Goal: Task Accomplishment & Management: Manage account settings

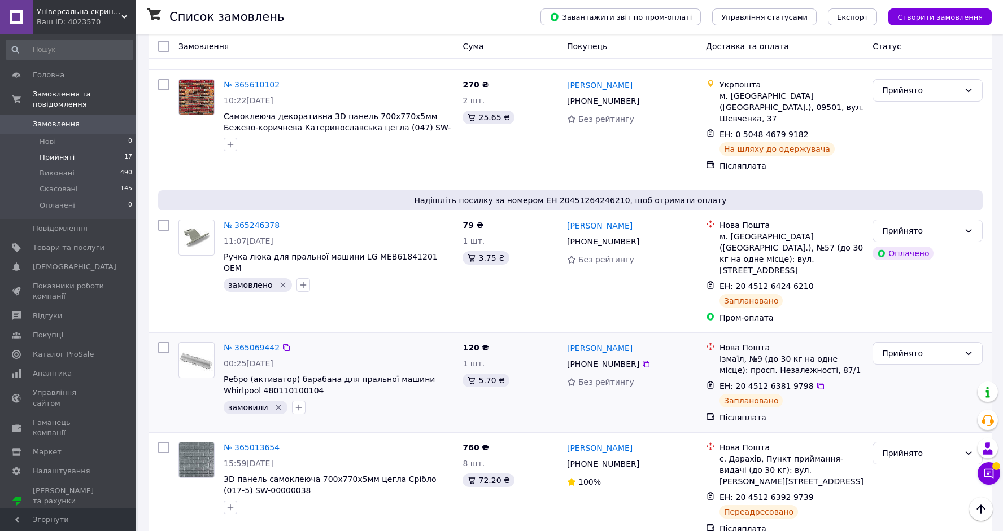
scroll to position [1482, 0]
click at [48, 352] on span "Каталог ProSale" at bounding box center [63, 355] width 61 height 10
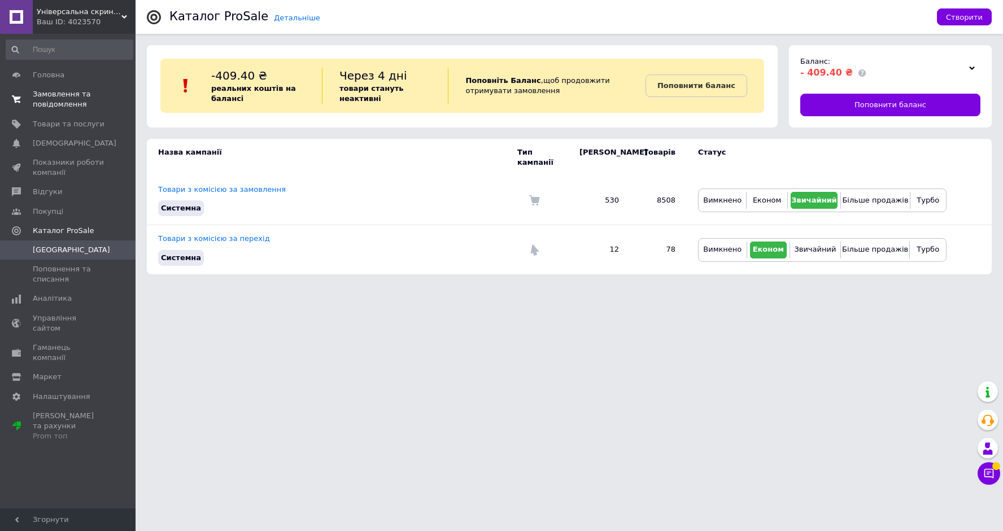
click at [97, 96] on span "Замовлення та повідомлення" at bounding box center [69, 99] width 72 height 20
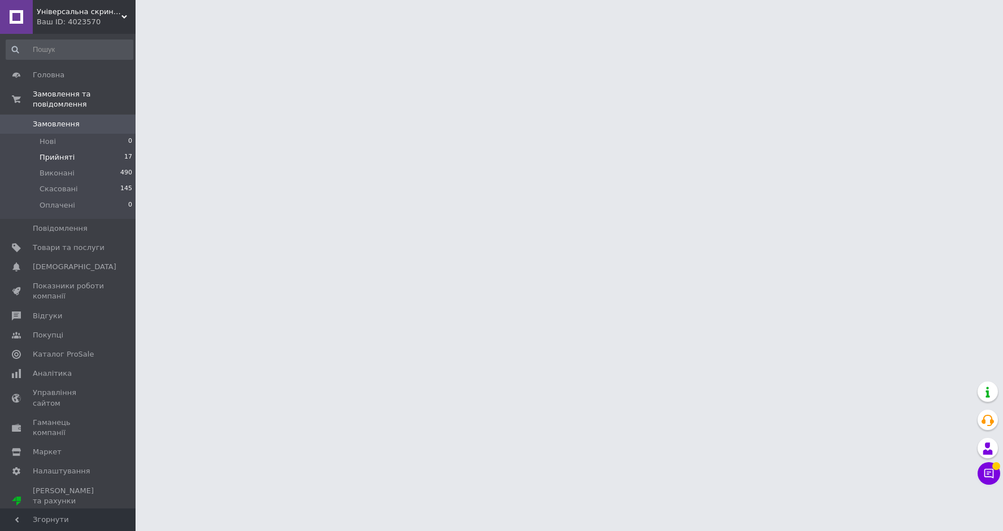
click at [81, 156] on li "Прийняті 17" at bounding box center [69, 158] width 139 height 16
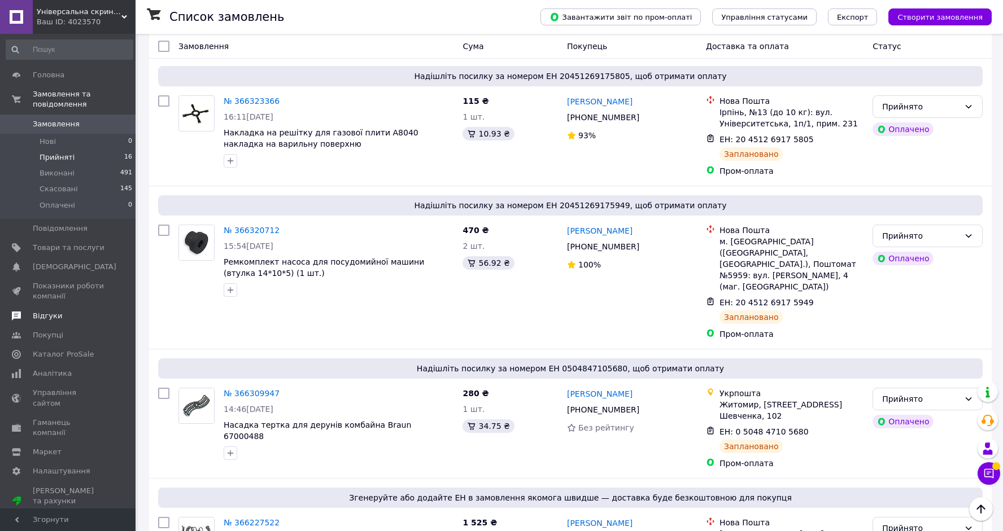
scroll to position [145, 0]
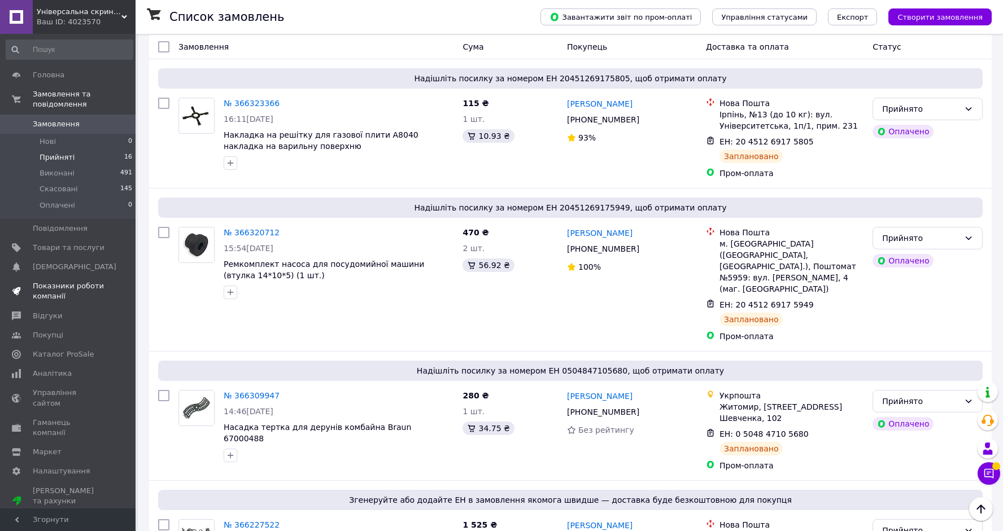
click at [49, 288] on span "Показники роботи компанії" at bounding box center [69, 291] width 72 height 20
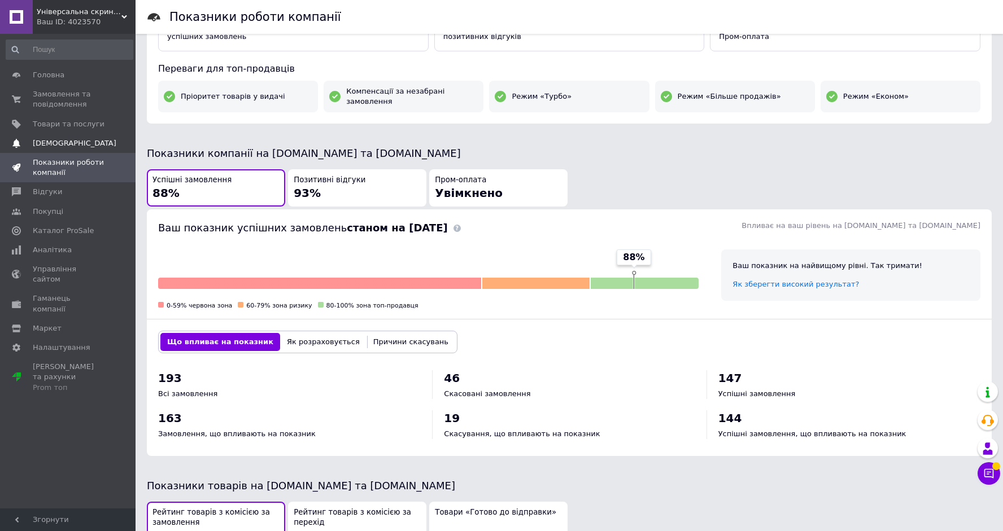
scroll to position [168, 0]
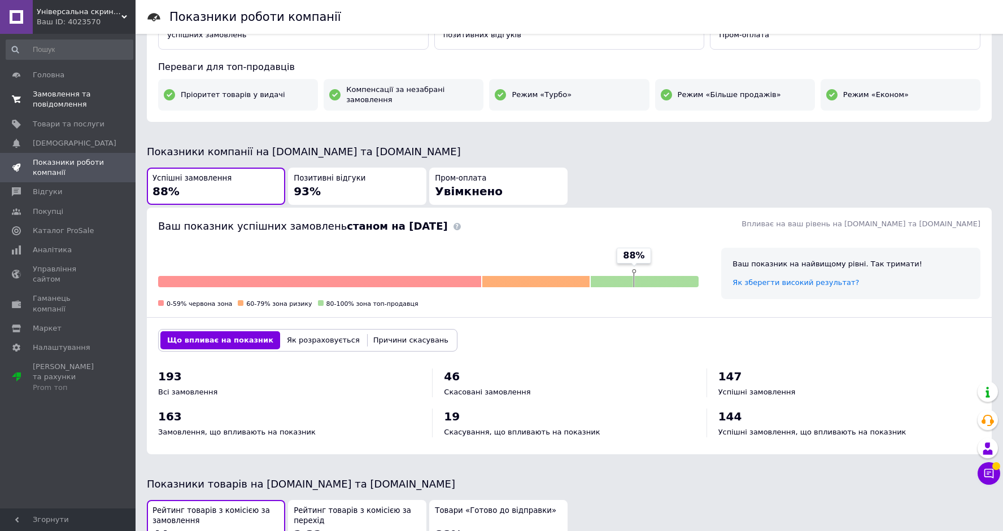
click at [58, 100] on span "Замовлення та повідомлення" at bounding box center [69, 99] width 72 height 20
